Goal: Ask a question

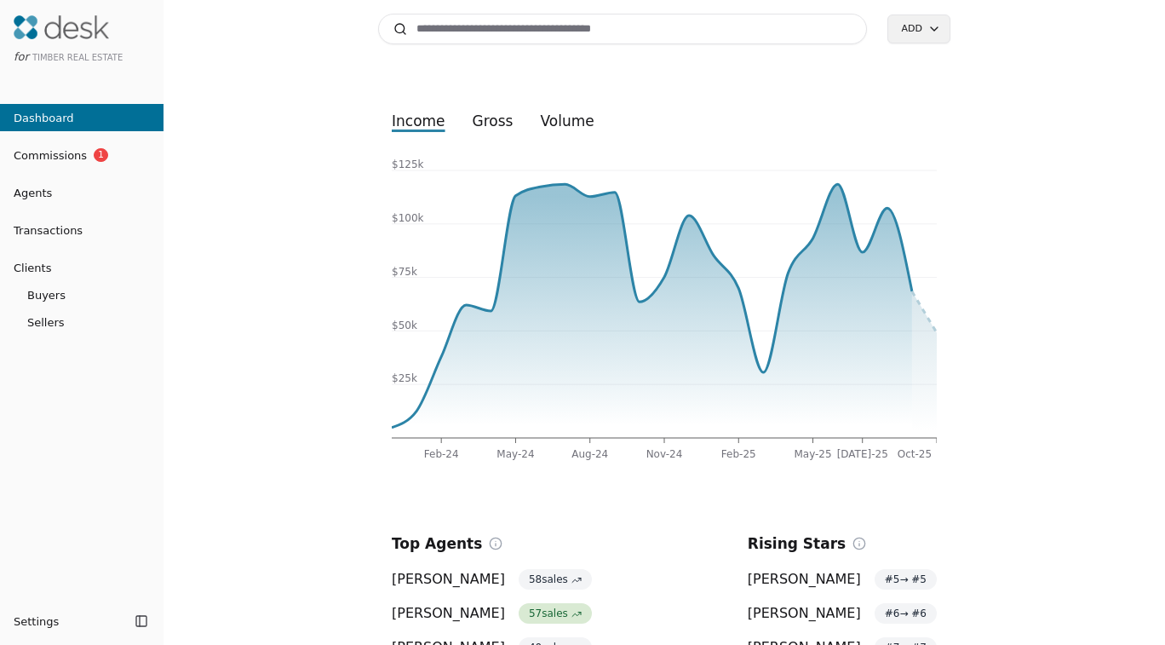
click at [608, 30] on input at bounding box center [622, 29] width 489 height 31
type input "**********"
click at [50, 145] on link "Commissions 1" at bounding box center [82, 154] width 164 height 27
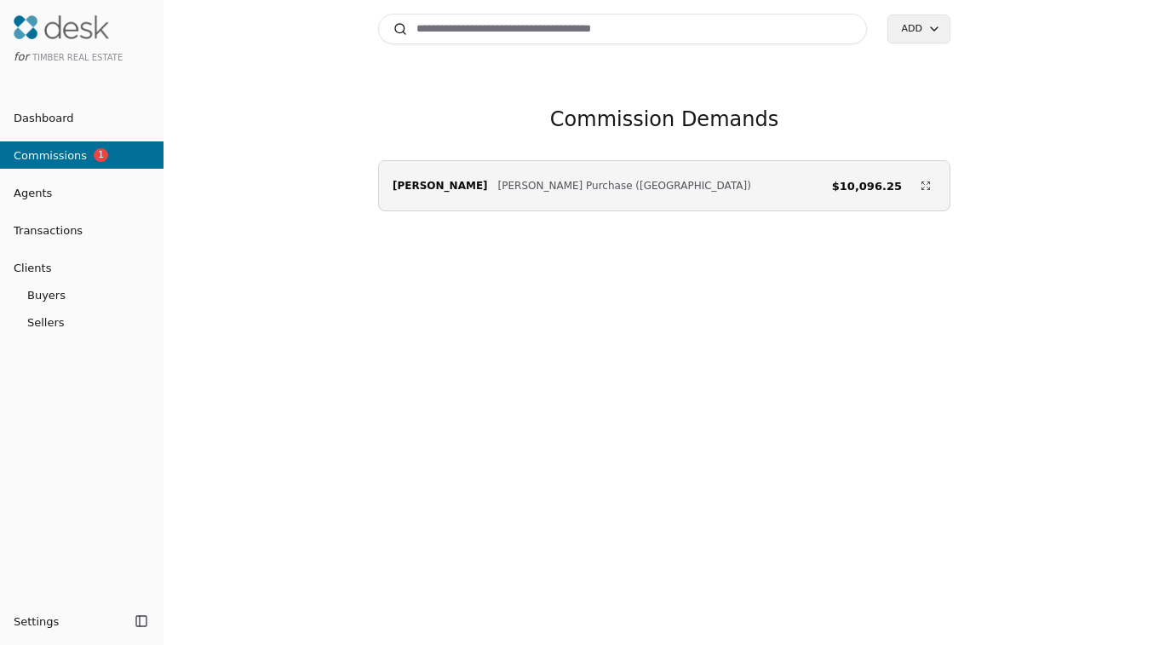
click at [66, 195] on link "Agents" at bounding box center [82, 193] width 164 height 18
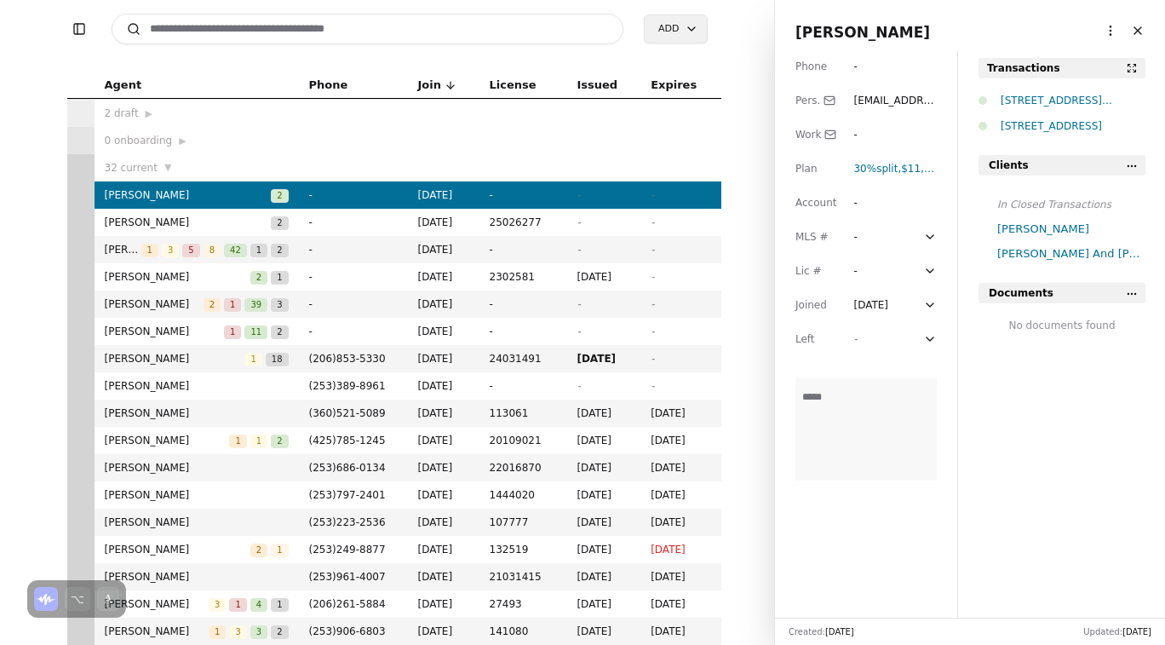
click at [74, 23] on button "Toggle Sidebar" at bounding box center [79, 29] width 24 height 24
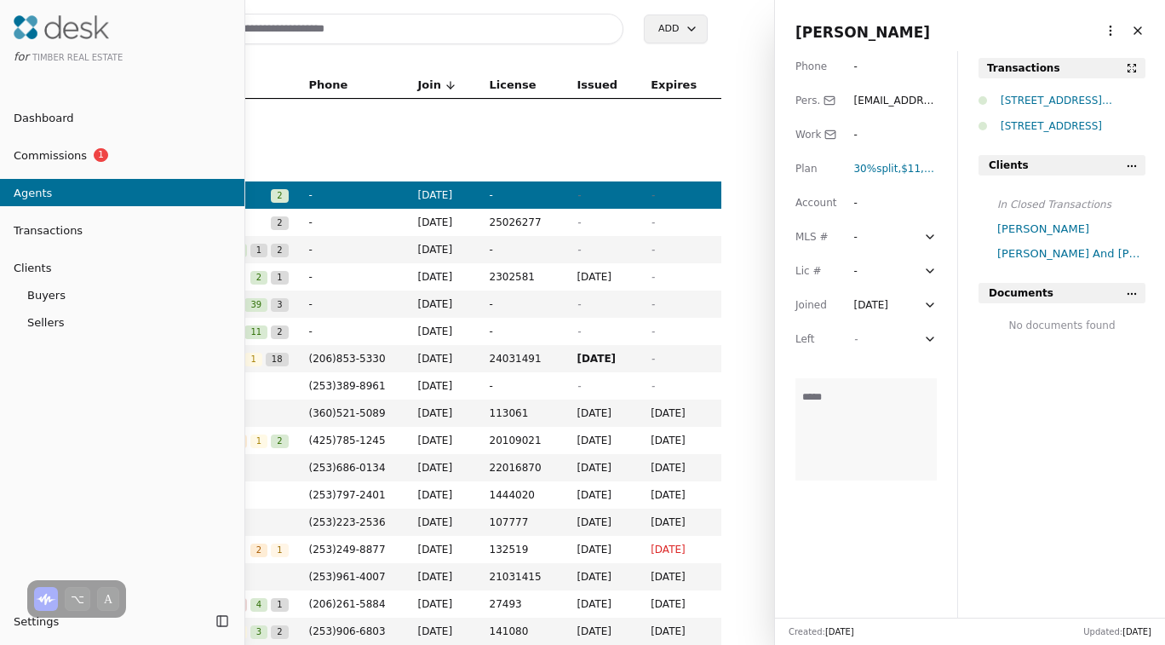
click at [43, 221] on span "Transactions" at bounding box center [41, 230] width 83 height 18
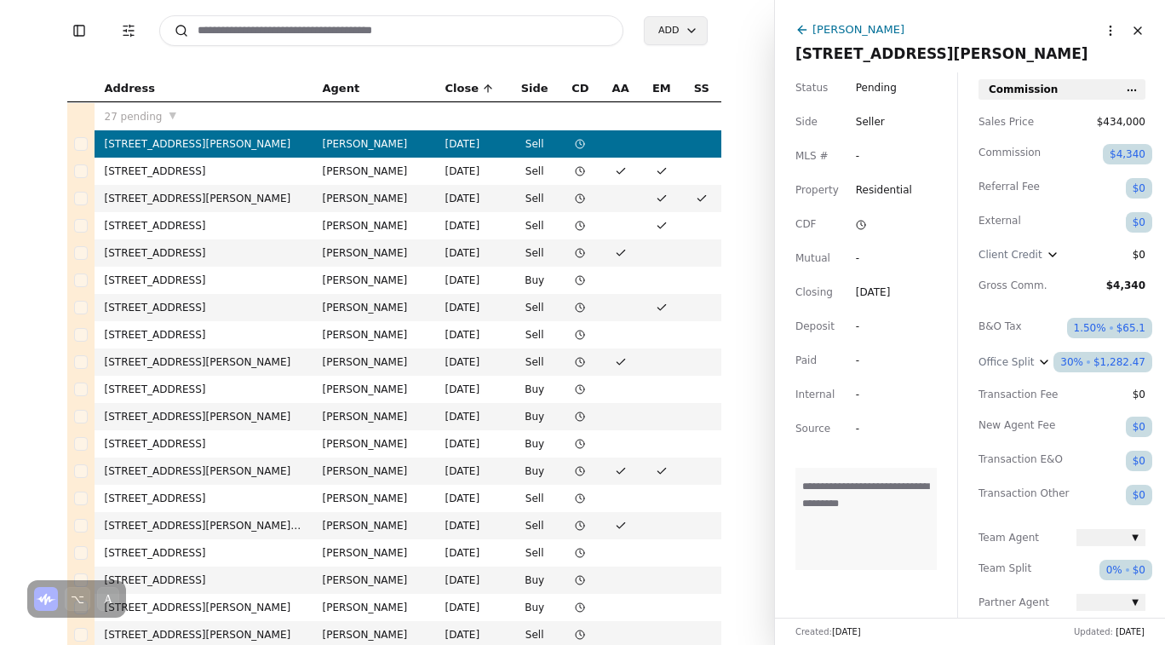
click at [75, 29] on button "Toggle Sidebar" at bounding box center [79, 31] width 24 height 24
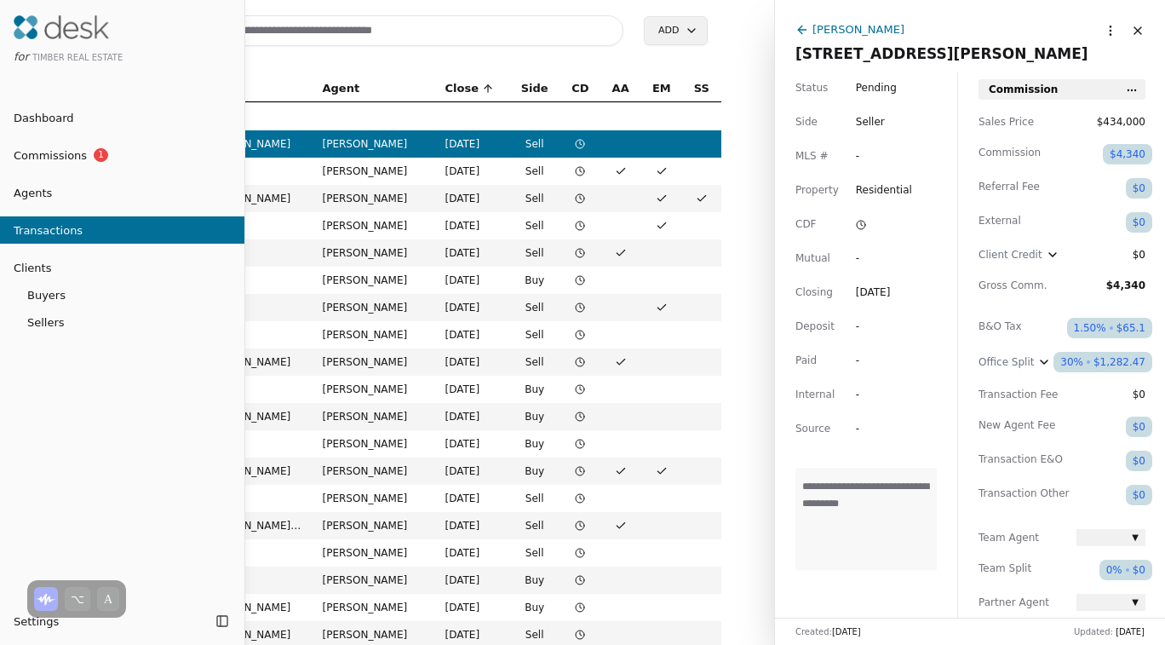
click at [43, 271] on span "Clients" at bounding box center [25, 268] width 51 height 18
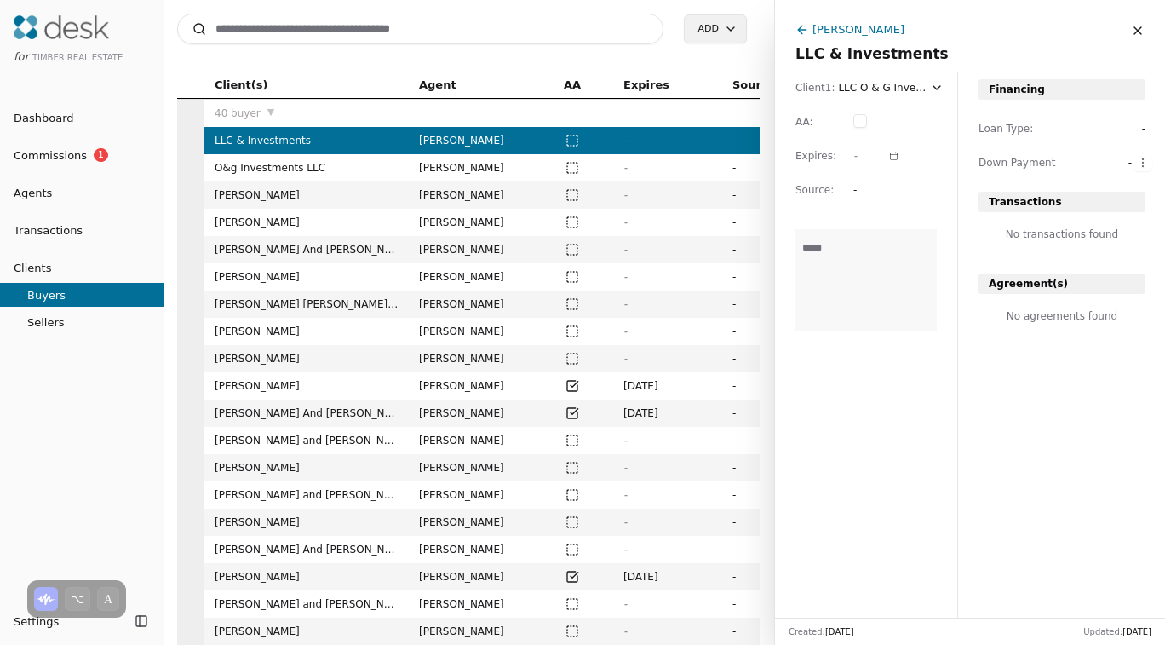
click at [20, 629] on html "for Timber Real Estate Dashboard Commissions 1 Agents Transactions Clients Buye…" at bounding box center [582, 322] width 1165 height 645
click at [60, 553] on span "Account" at bounding box center [67, 558] width 45 height 18
click at [19, 618] on html "for Timber Real Estate Dashboard Commissions 1 Agents Transactions Clients Buye…" at bounding box center [582, 322] width 1165 height 645
click at [55, 561] on span "Account" at bounding box center [67, 558] width 45 height 18
click at [13, 626] on html "for Timber Real Estate Dashboard Commissions 1 Agents Transactions Clients Buye…" at bounding box center [582, 322] width 1165 height 645
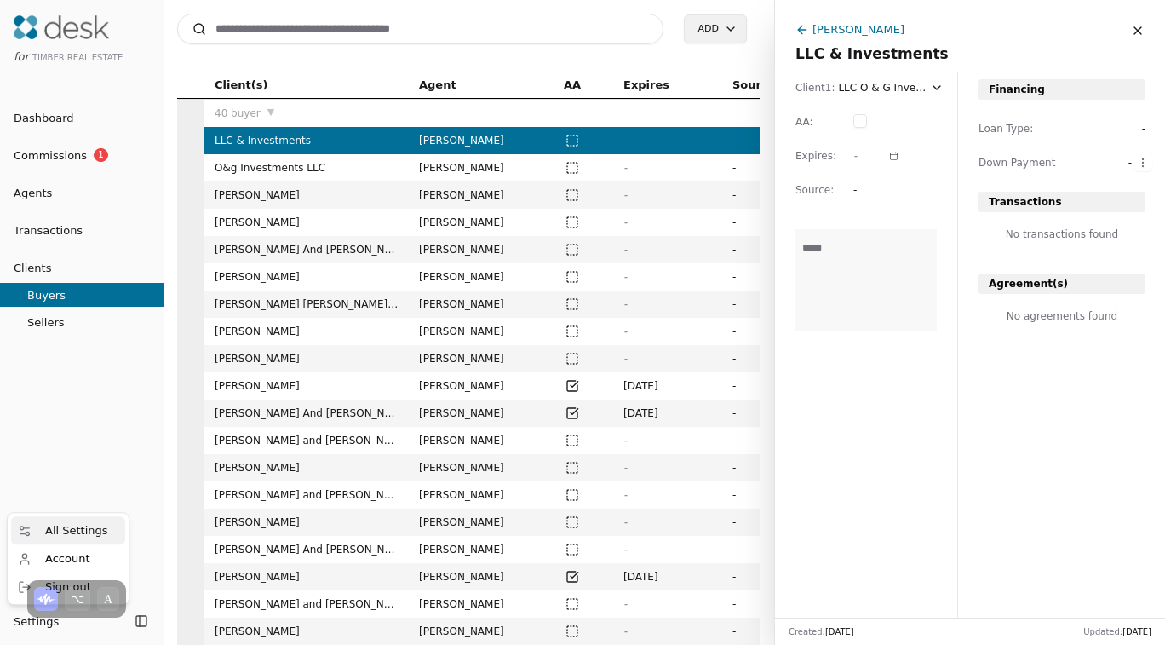
click at [62, 529] on span "All Settings" at bounding box center [76, 530] width 63 height 18
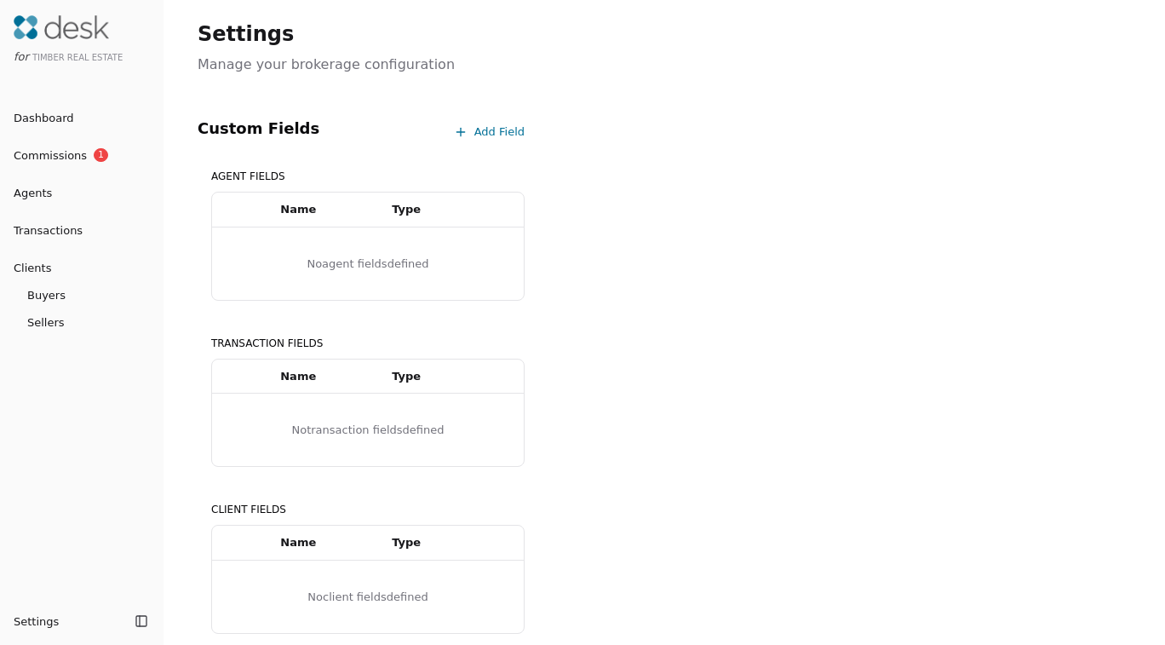
click at [33, 122] on span "Dashboard" at bounding box center [37, 118] width 74 height 18
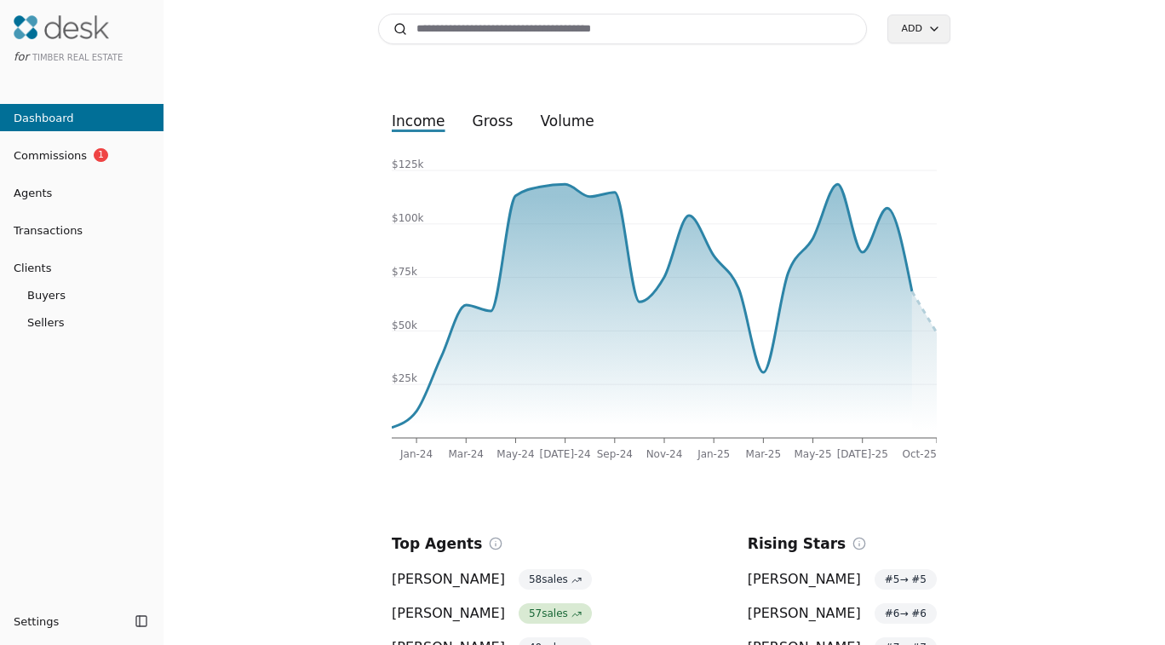
click at [934, 28] on html "for Timber Real Estate Dashboard Commissions 1 Agents Transactions Clients Buye…" at bounding box center [582, 322] width 1165 height 645
click at [1030, 41] on html "for Timber Real Estate Dashboard Commissions 1 Agents Transactions Clients Buye…" at bounding box center [582, 322] width 1165 height 645
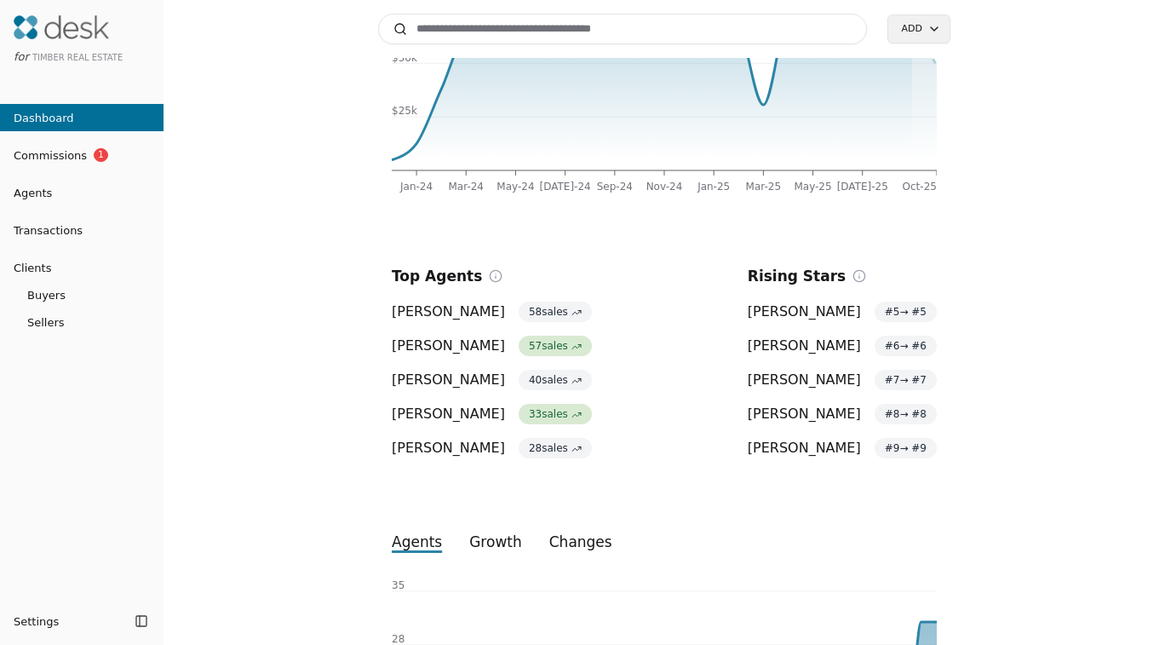
scroll to position [276, 0]
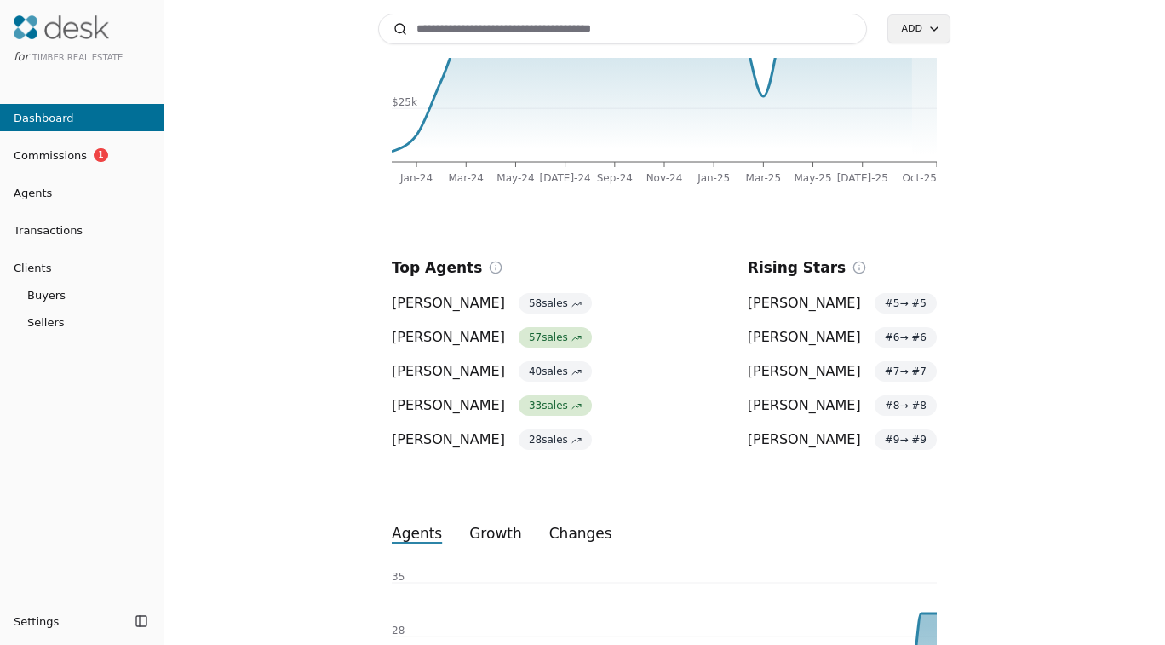
click at [458, 371] on span "Joshua Meeks" at bounding box center [448, 371] width 113 height 20
click at [519, 375] on span "40 sales" at bounding box center [555, 371] width 73 height 20
click at [532, 371] on span "40 sales" at bounding box center [555, 371] width 73 height 20
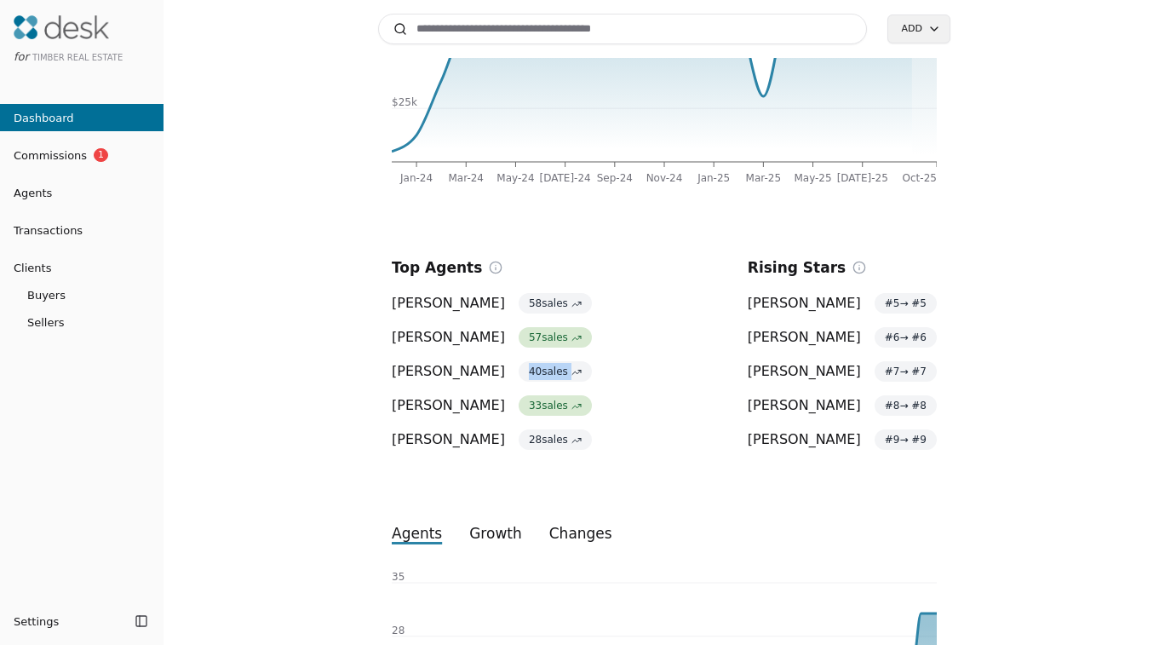
click at [532, 371] on span "40 sales" at bounding box center [555, 371] width 73 height 20
click at [409, 368] on span "Joshua Meeks" at bounding box center [448, 371] width 113 height 20
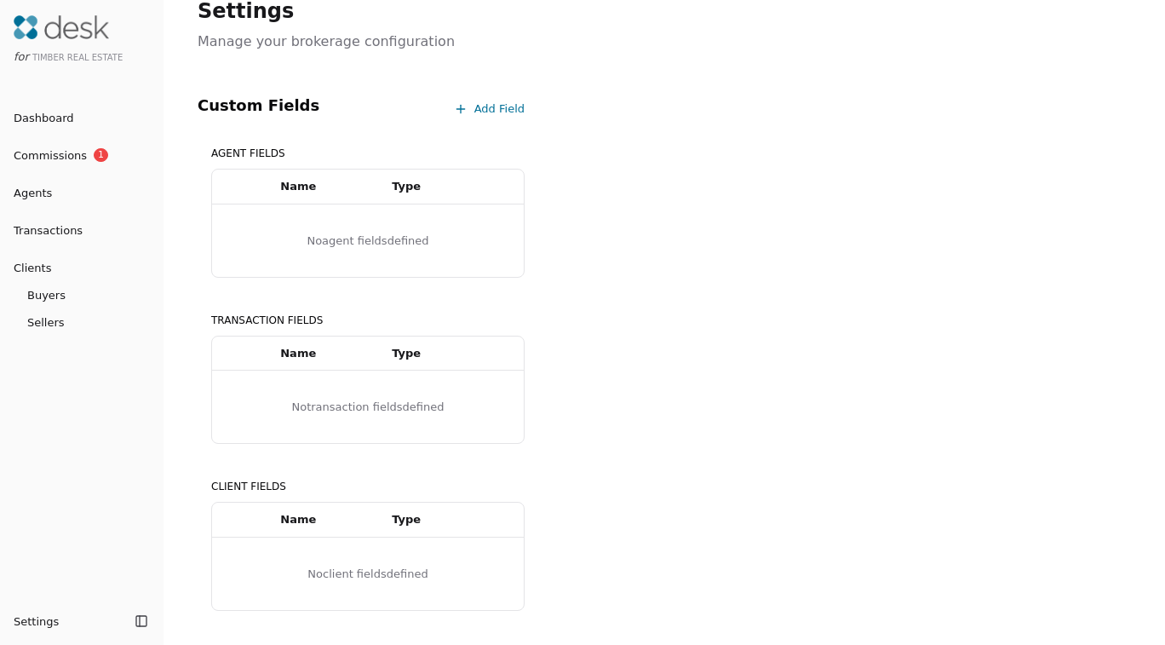
scroll to position [20, 0]
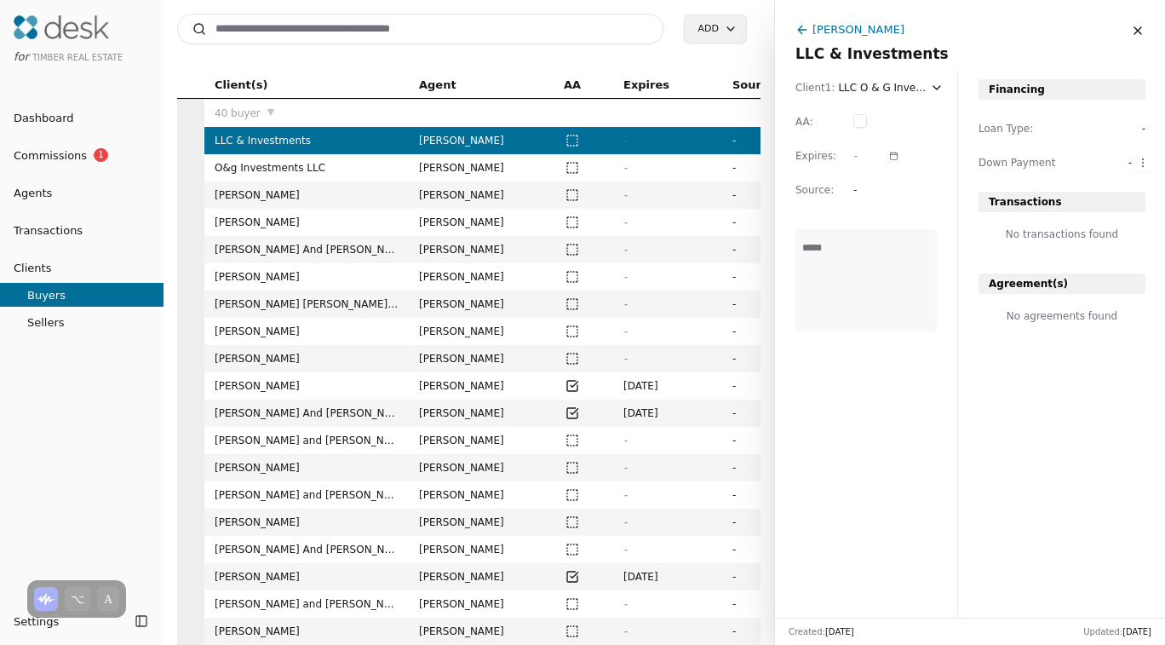
click at [67, 44] on div "for Timber Real Estate" at bounding box center [82, 36] width 164 height 73
click at [55, 64] on div "for Timber Real Estate" at bounding box center [82, 56] width 150 height 20
click at [63, 61] on span "Timber Real Estate" at bounding box center [77, 57] width 90 height 9
click at [851, 32] on div "Joshua Meeks" at bounding box center [859, 29] width 92 height 18
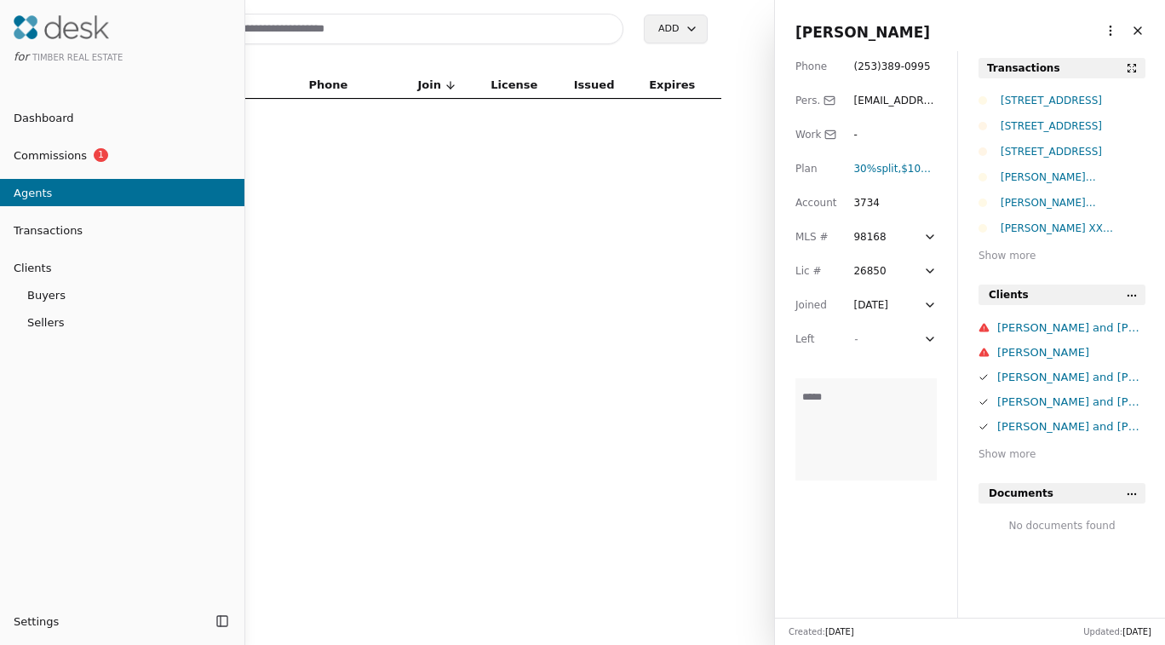
click at [1109, 28] on div at bounding box center [582, 322] width 1165 height 645
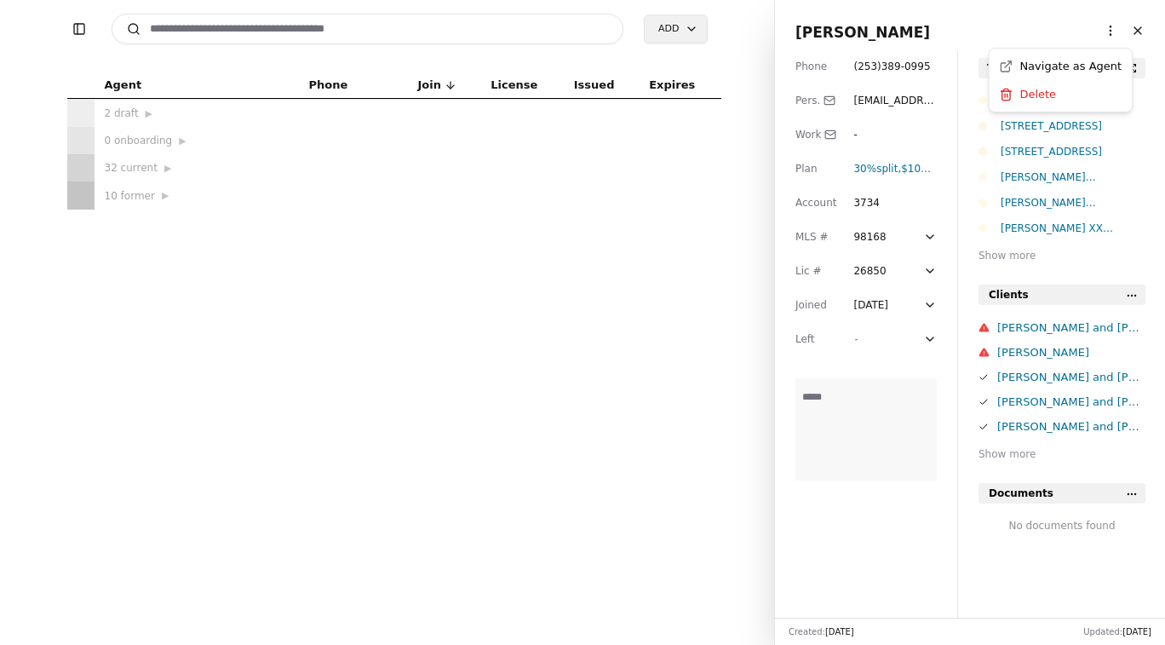
click at [1109, 32] on html "Toggle Sidebar Search Add Agent Phone Join License Issued Expires 2 draft ▶ 0 o…" at bounding box center [582, 322] width 1165 height 645
click at [1083, 61] on link "Navigate as Agent" at bounding box center [1060, 66] width 123 height 18
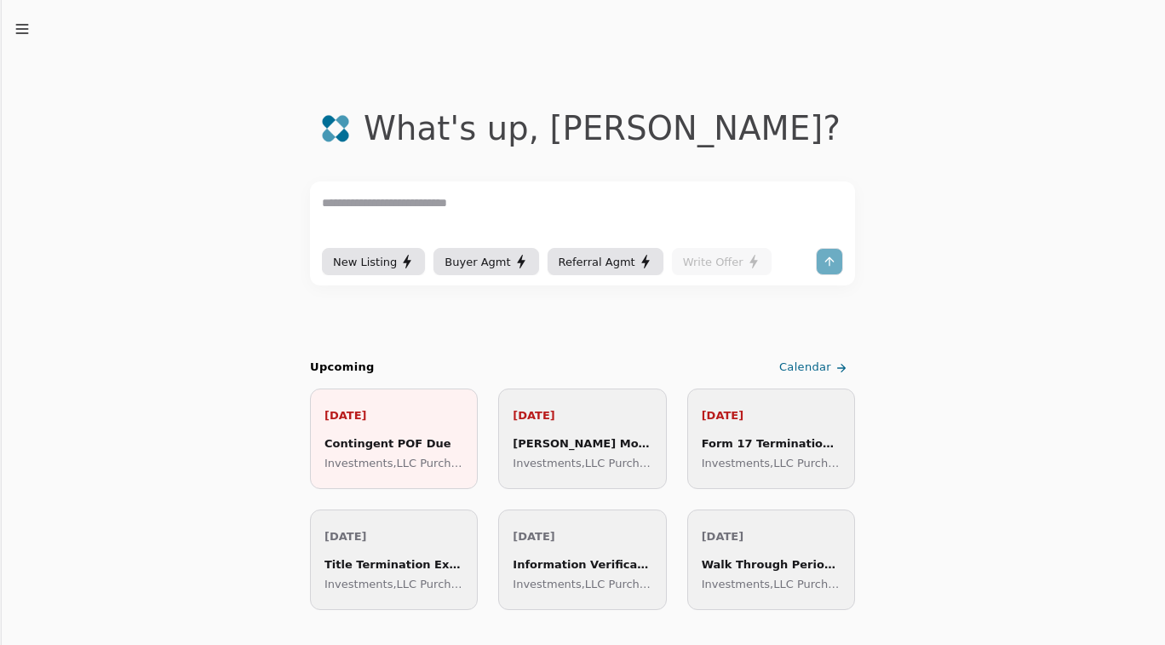
click at [384, 210] on textarea at bounding box center [582, 218] width 521 height 51
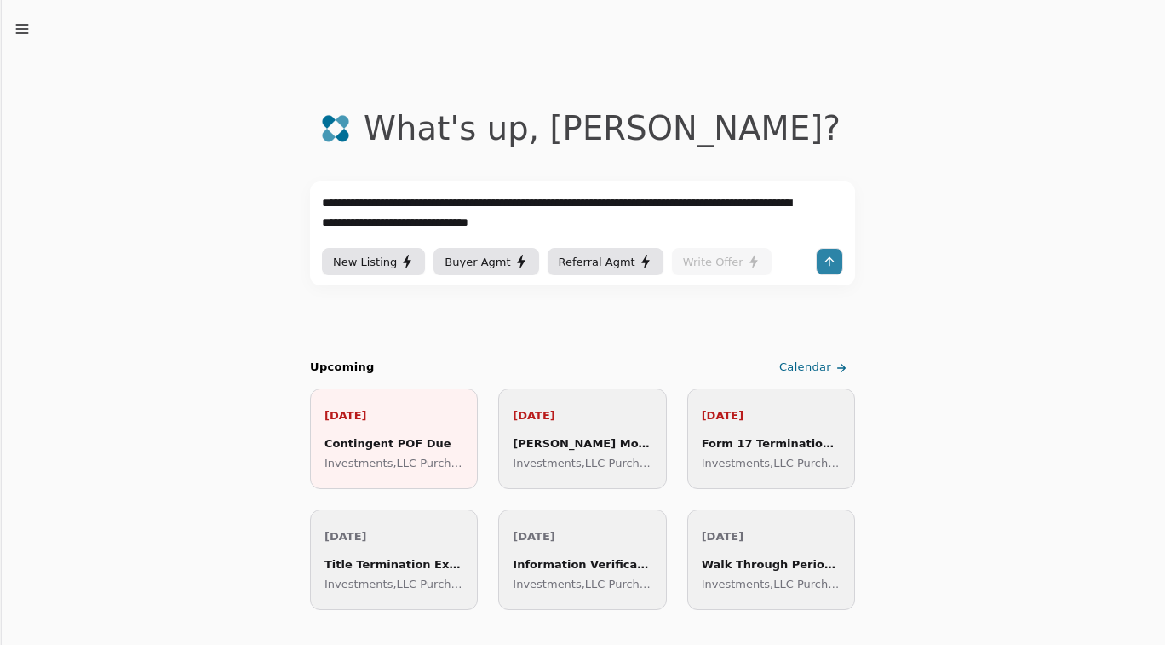
type textarea "**********"
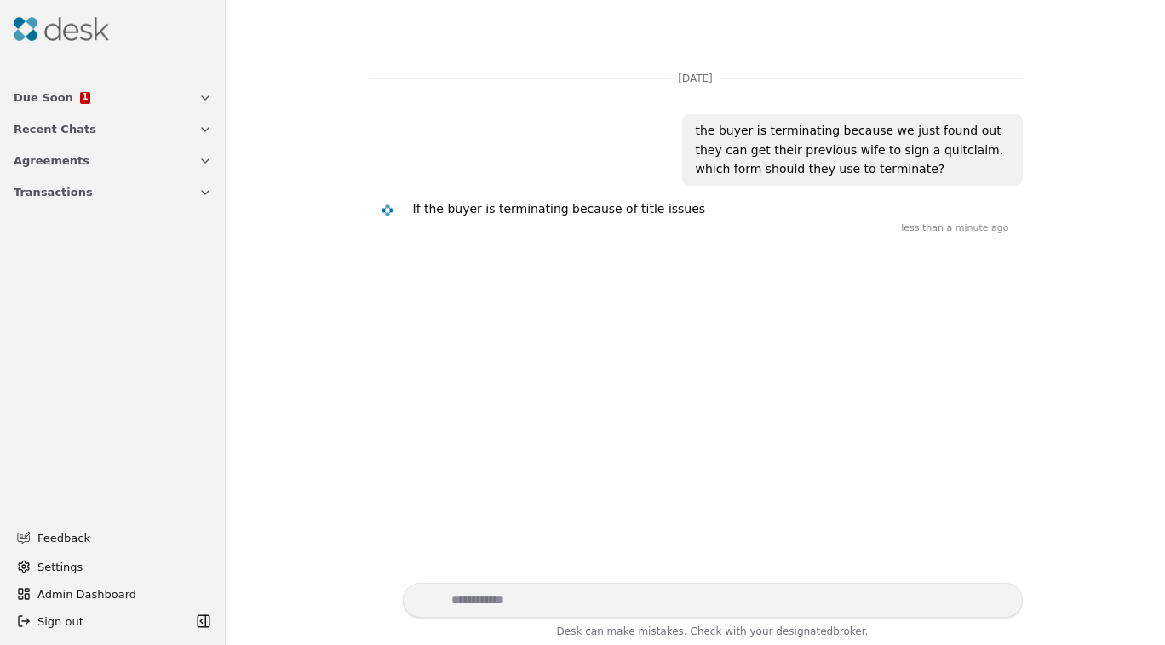
scroll to position [64, 0]
